Goal: Task Accomplishment & Management: Complete application form

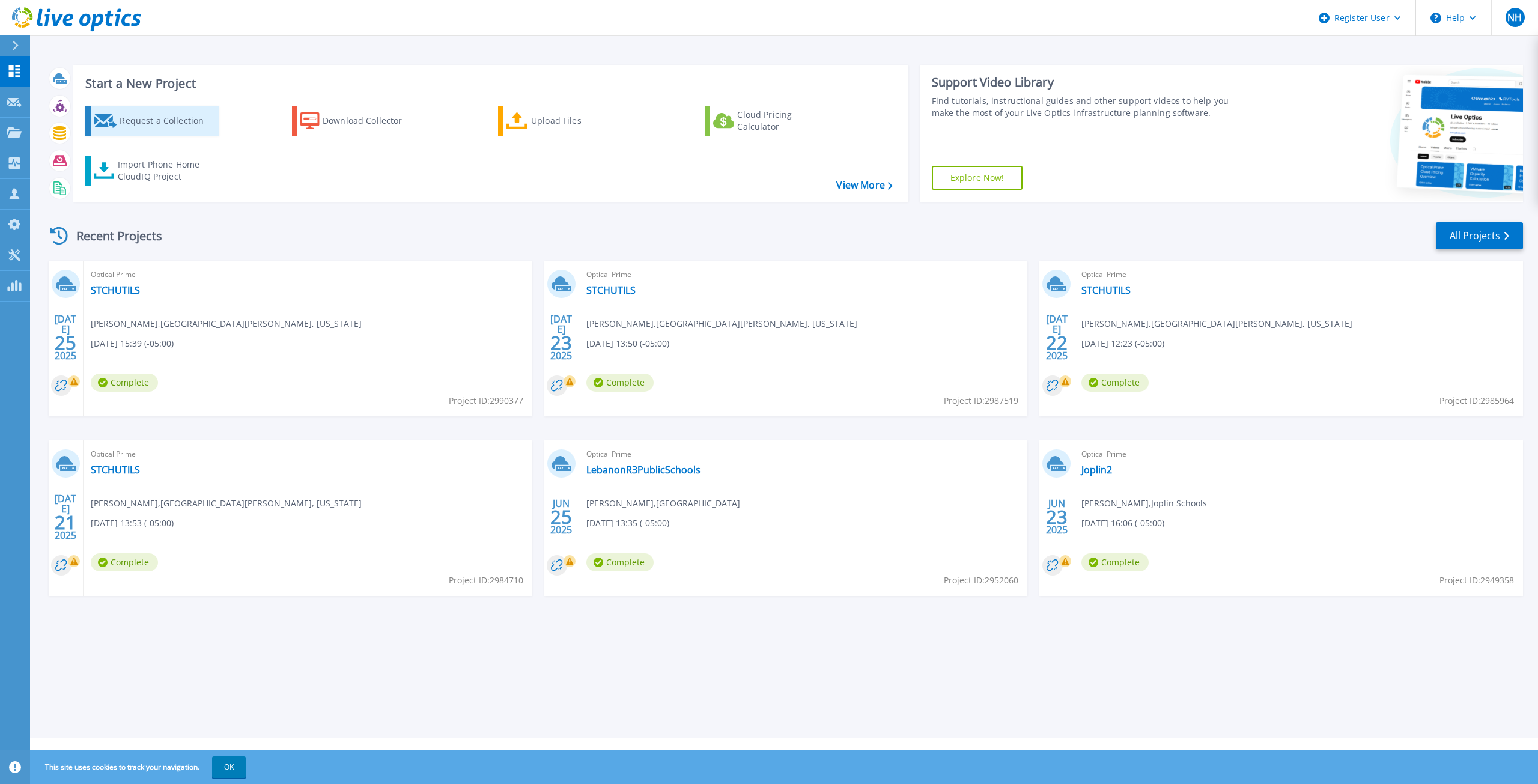
click at [137, 122] on div "Request a Collection" at bounding box center [168, 121] width 96 height 24
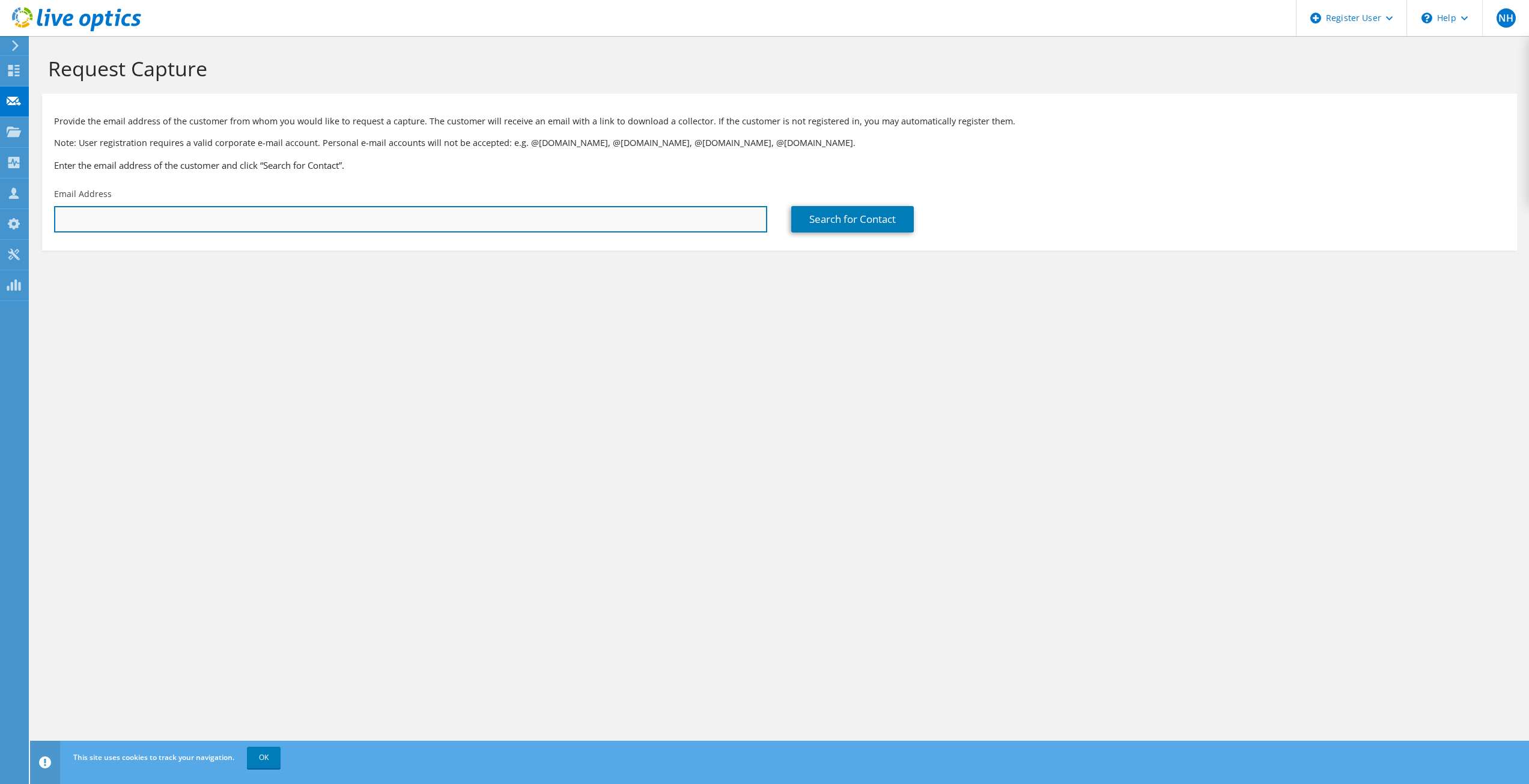
click at [158, 221] on input "text" at bounding box center [411, 219] width 713 height 26
drag, startPoint x: 139, startPoint y: 234, endPoint x: 139, endPoint y: 228, distance: 6.0
click at [139, 231] on div "Email Address jonesd" at bounding box center [411, 210] width 737 height 57
drag, startPoint x: 135, startPoint y: 220, endPoint x: 19, endPoint y: 220, distance: 116.0
click at [19, 220] on div "NH Dell User Nick Hoffman Nick.Hoffman@dell.com Dell My Profile Log Out \n Help…" at bounding box center [764, 392] width 1529 height 784
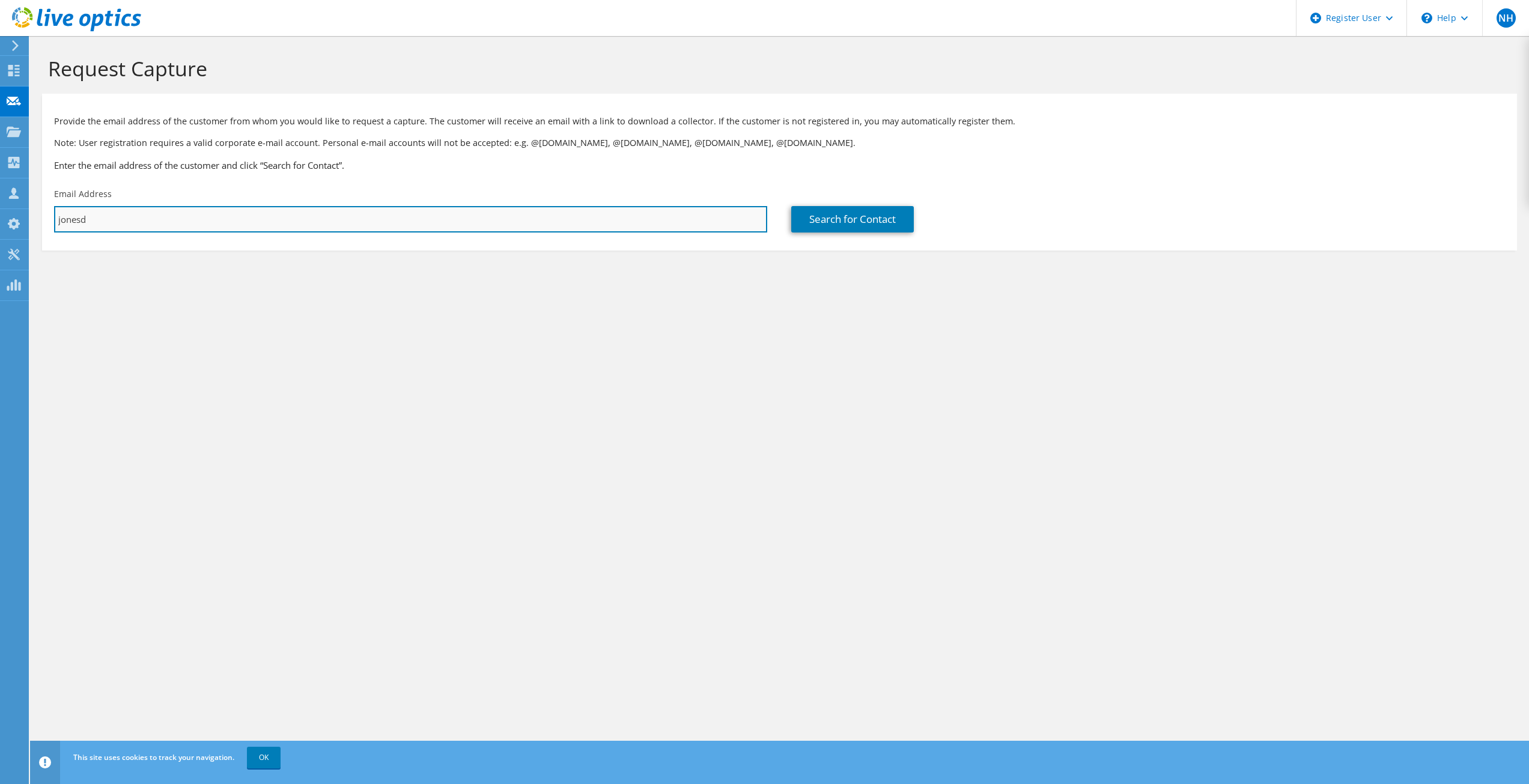
click at [156, 213] on input "jonesd" at bounding box center [411, 219] width 713 height 26
click at [113, 210] on input "jonesd" at bounding box center [411, 219] width 713 height 26
paste input "@carthagetigers.org"
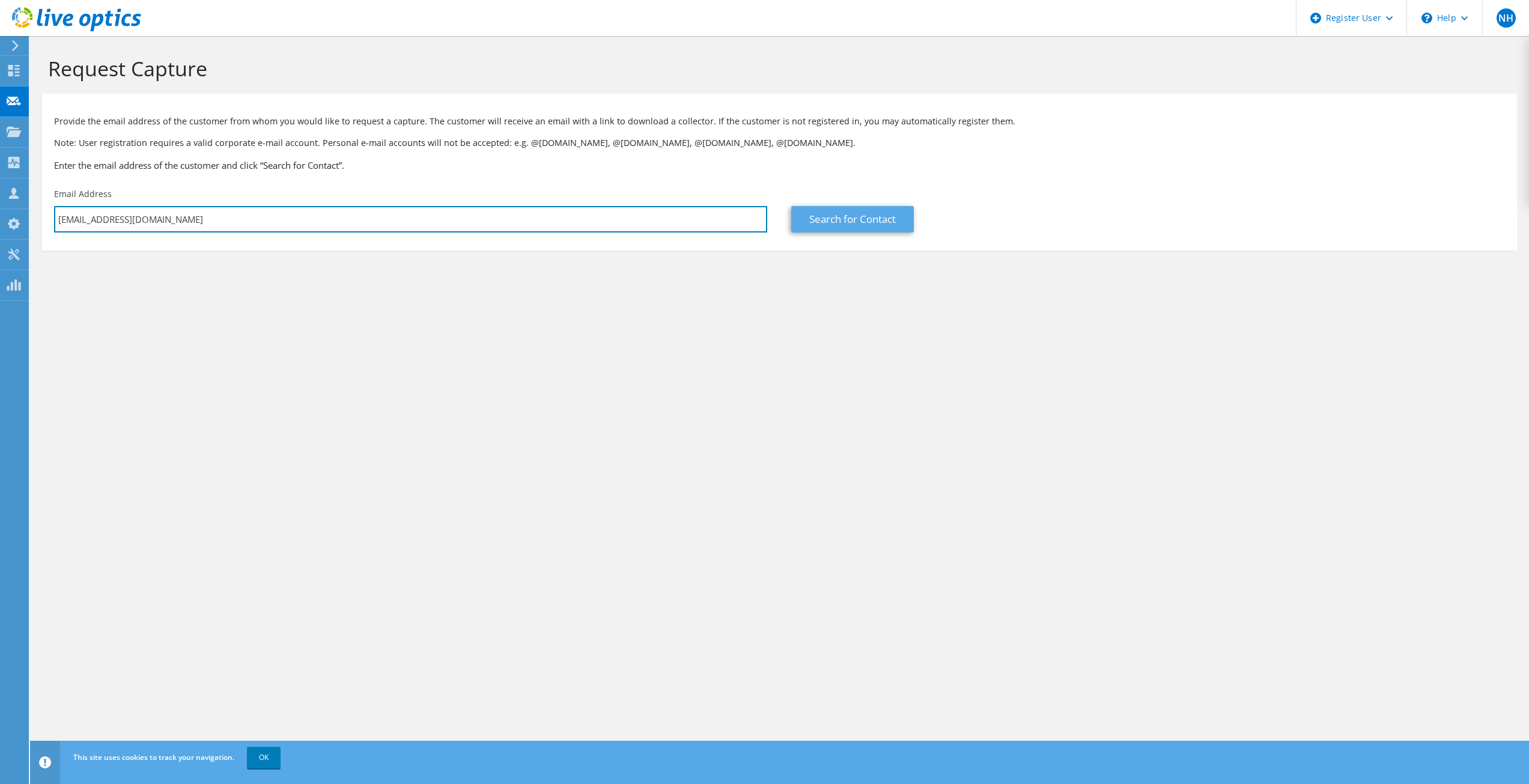
type input "jonesd@carthagetigers.org"
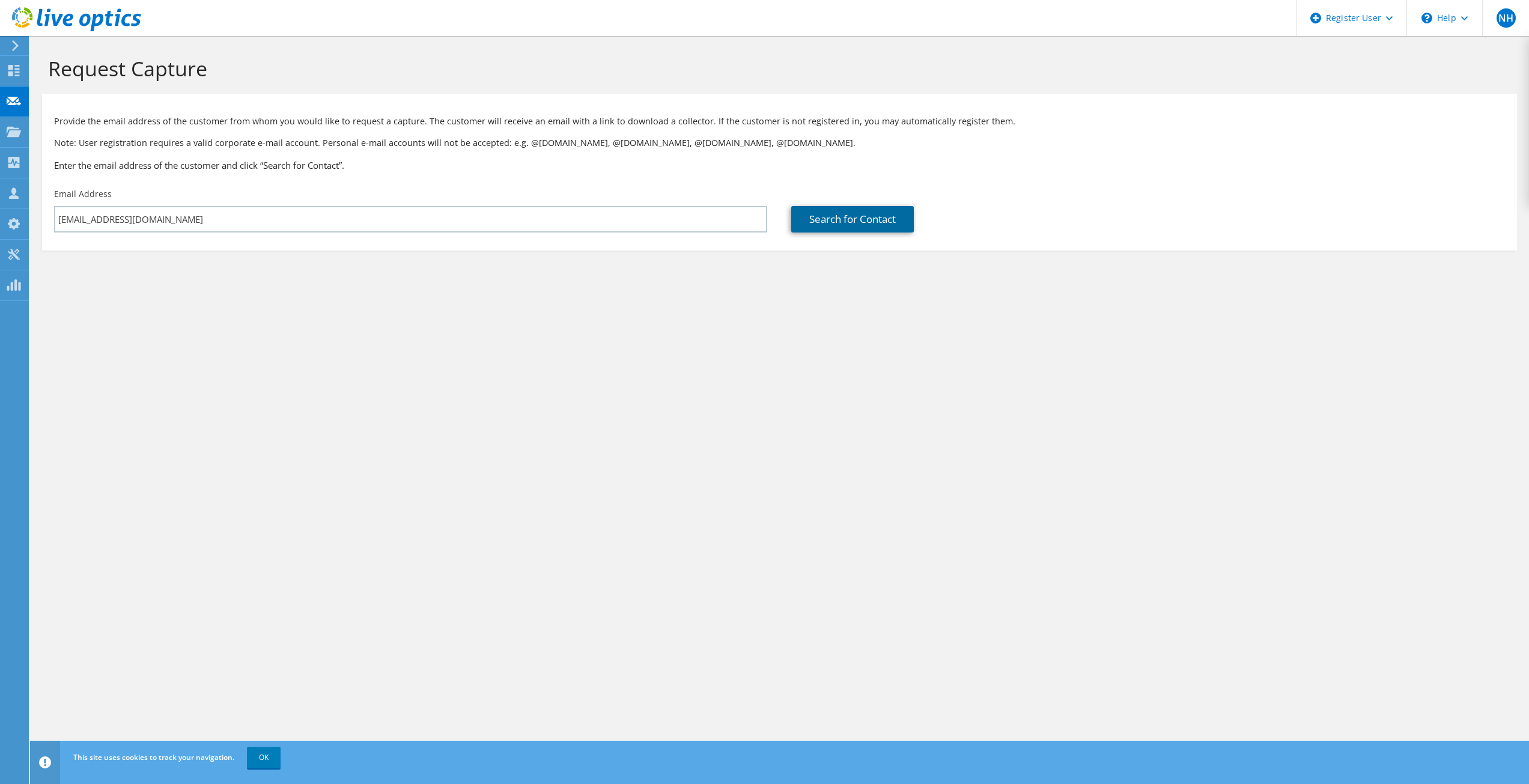
click at [833, 224] on link "Search for Contact" at bounding box center [853, 219] width 123 height 26
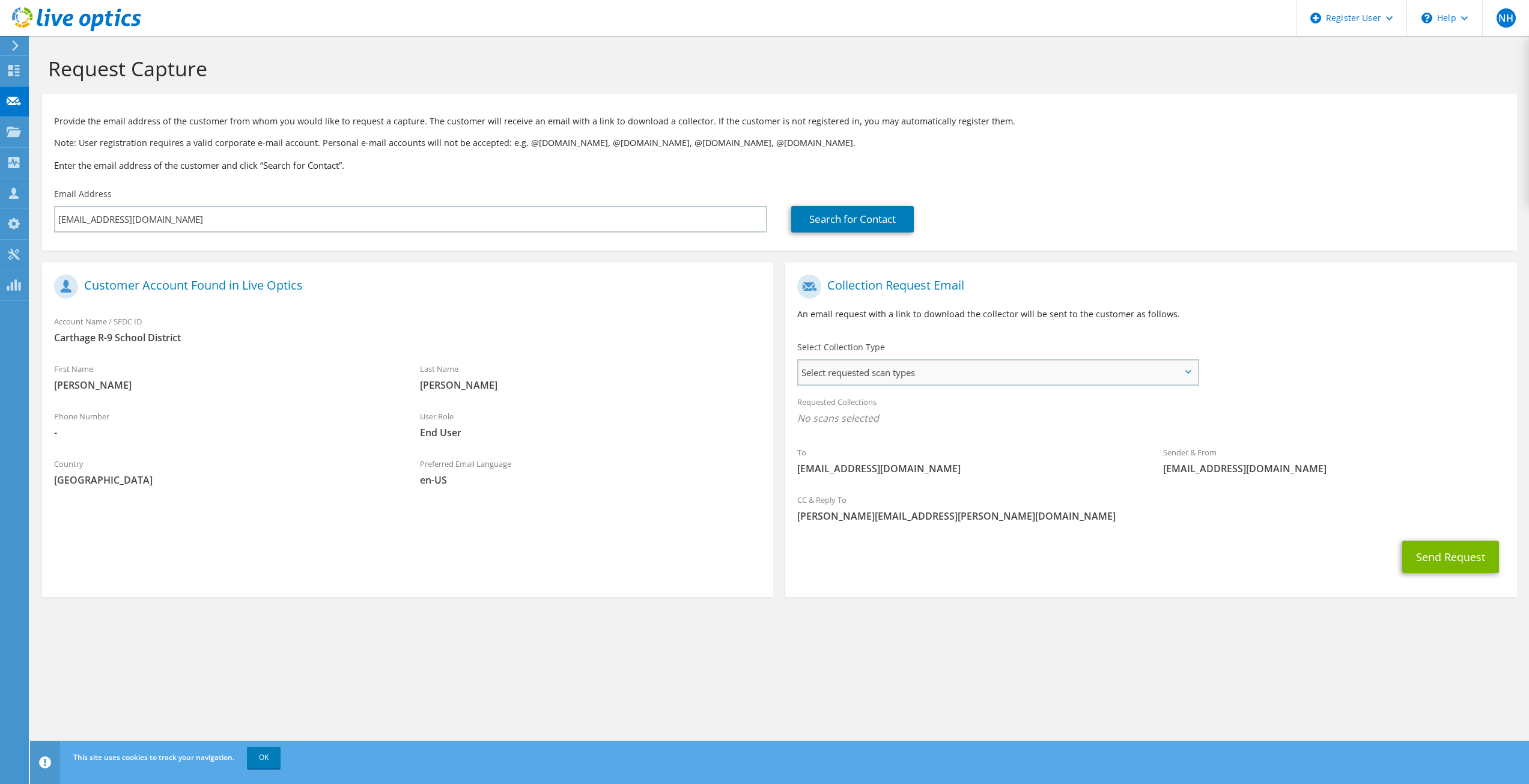
click at [1099, 369] on span "Select requested scan types" at bounding box center [997, 372] width 398 height 24
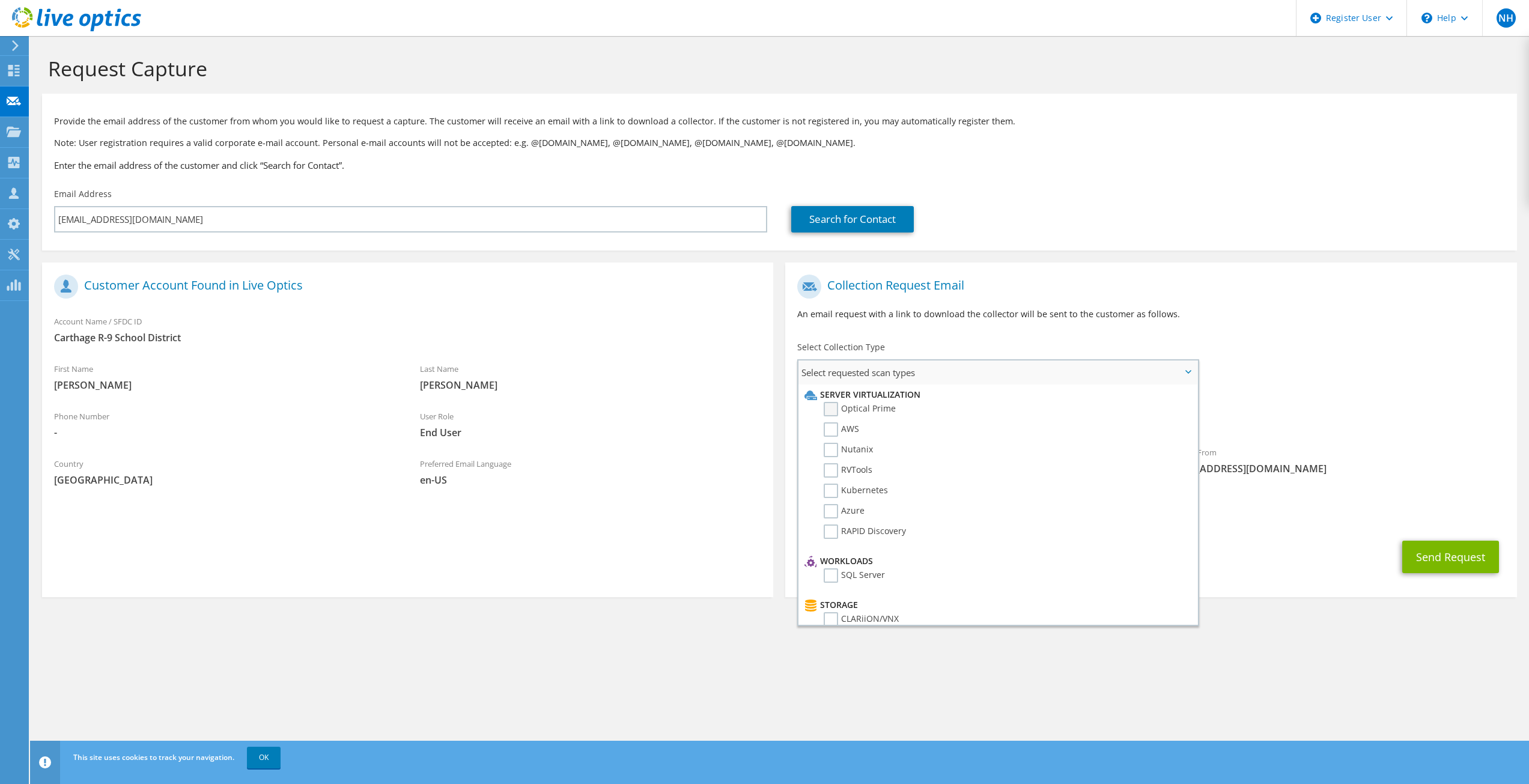
click at [833, 410] on label "Optical Prime" at bounding box center [860, 409] width 72 height 14
click at [0, 0] on input "Optical Prime" at bounding box center [0, 0] width 0 height 0
drag, startPoint x: 1488, startPoint y: 381, endPoint x: 1473, endPoint y: 382, distance: 15.0
click at [1482, 382] on div "To jonesd@carthagetigers.org Sender & From liveoptics@liveoptics.com" at bounding box center [1151, 380] width 731 height 222
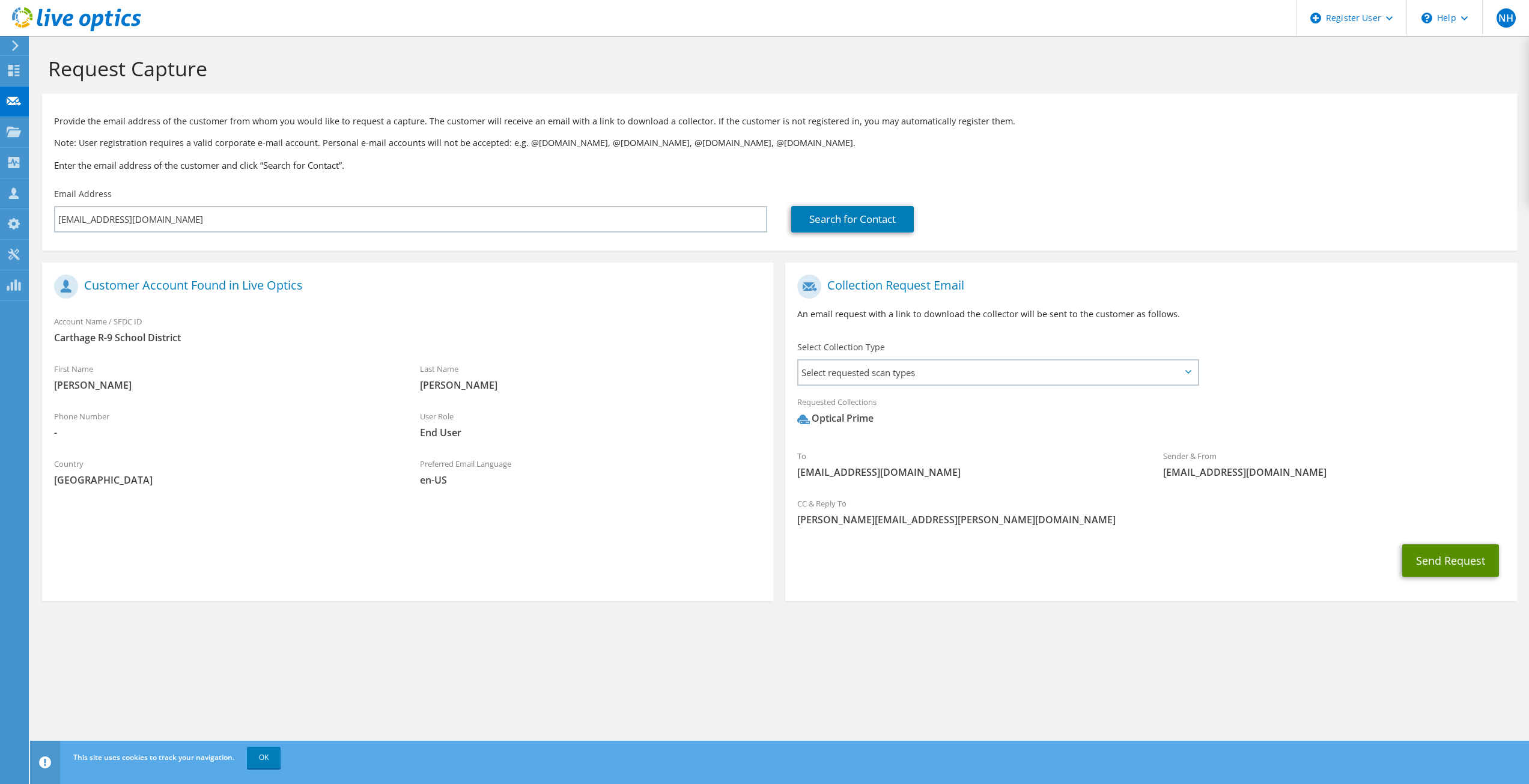
click at [1454, 565] on button "Send Request" at bounding box center [1450, 560] width 97 height 32
